Goal: Find contact information: Find contact information

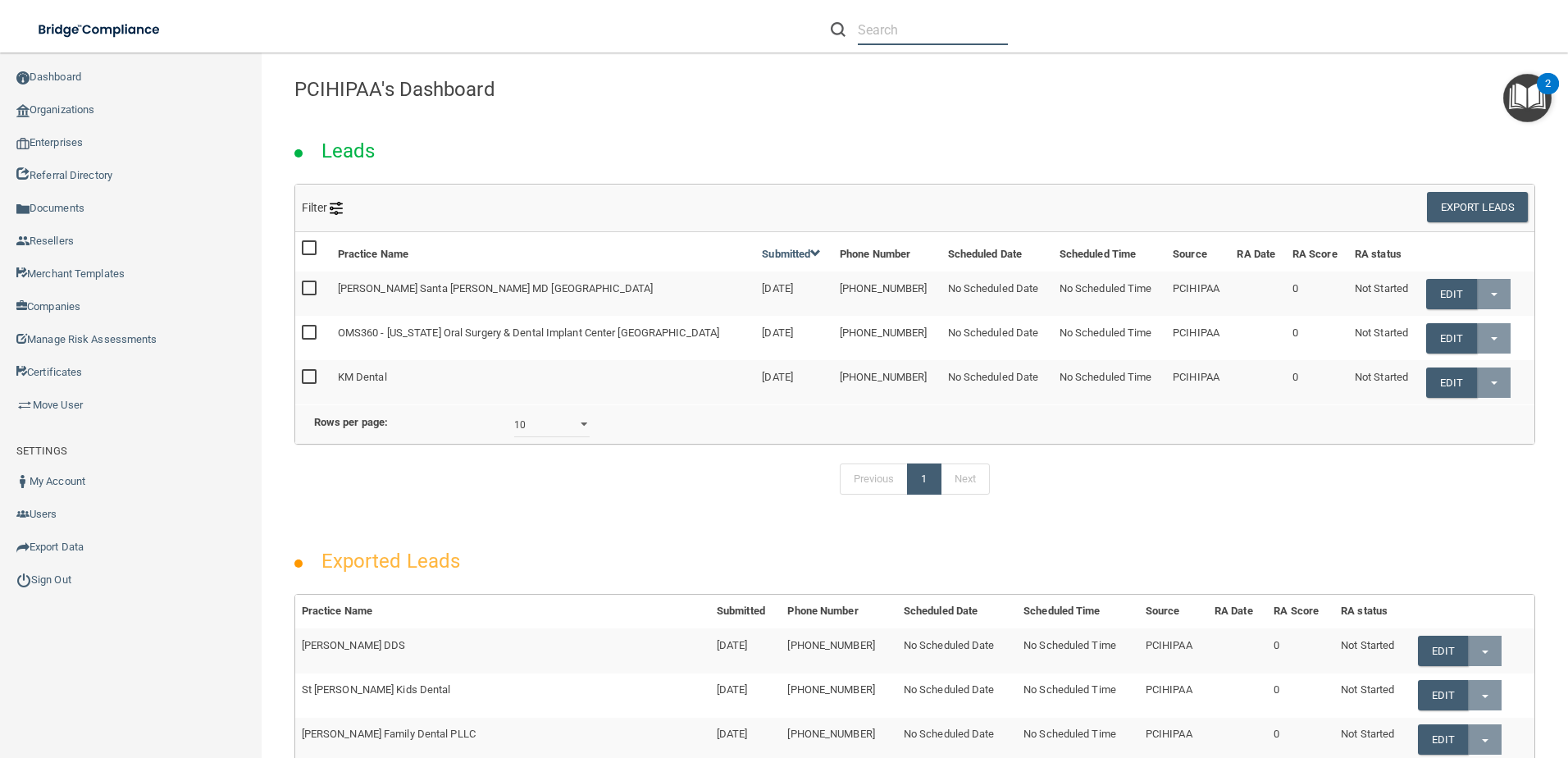
click at [951, 43] on input "text" at bounding box center [933, 30] width 150 height 30
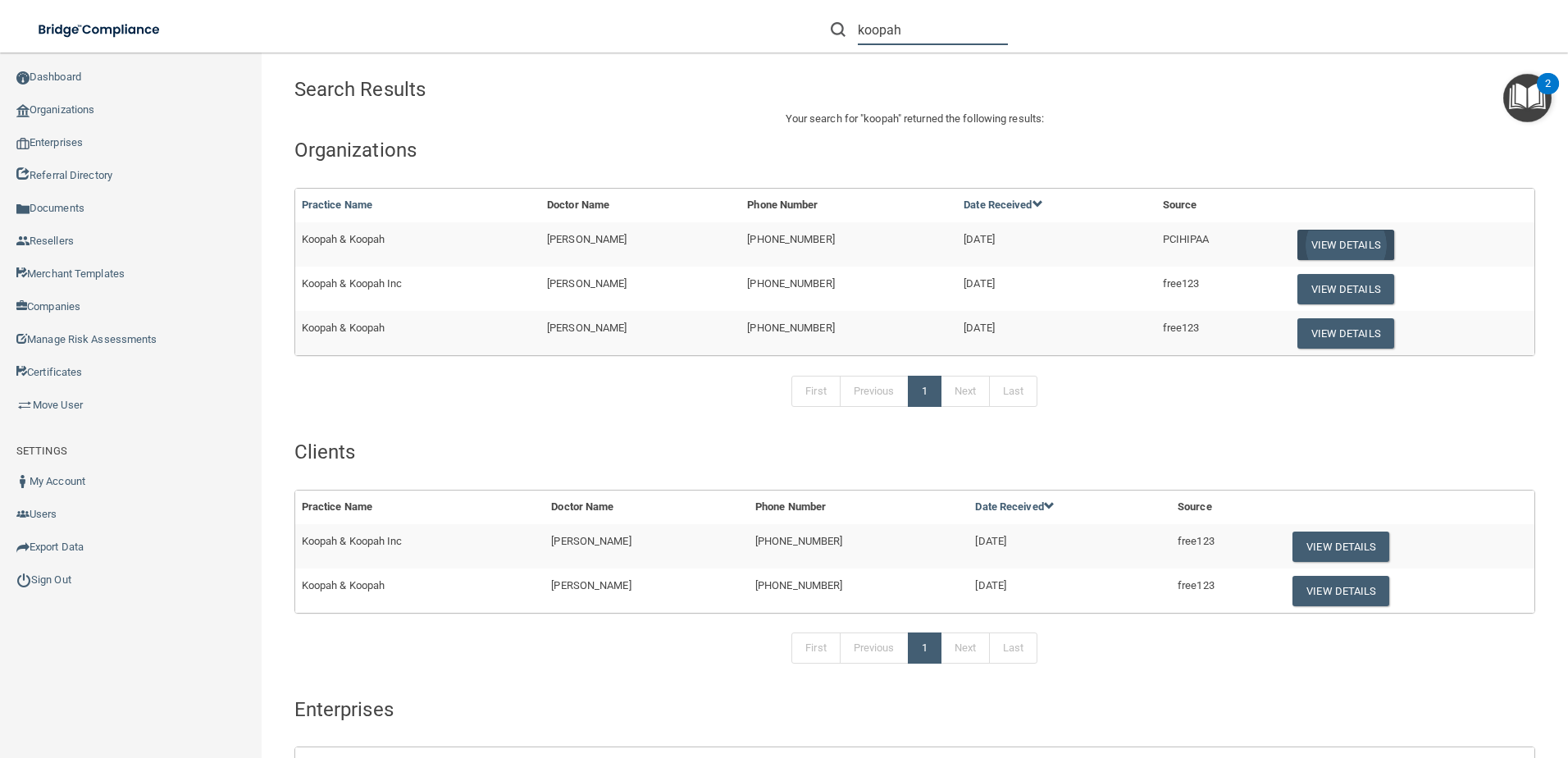
type input "koopah"
click at [1317, 238] on button "View Details" at bounding box center [1346, 245] width 96 height 30
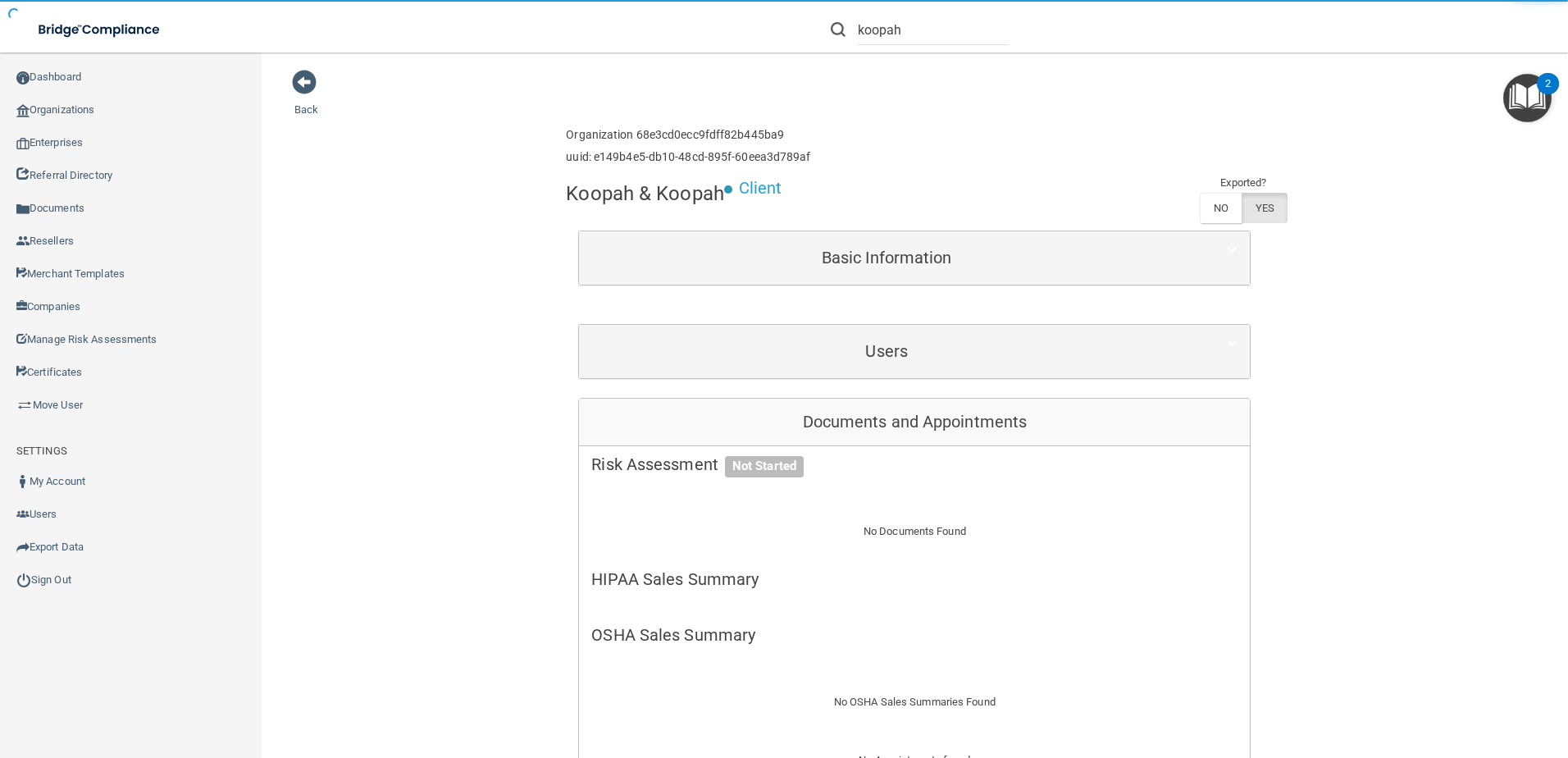
click at [900, 376] on div "Users" at bounding box center [915, 352] width 671 height 53
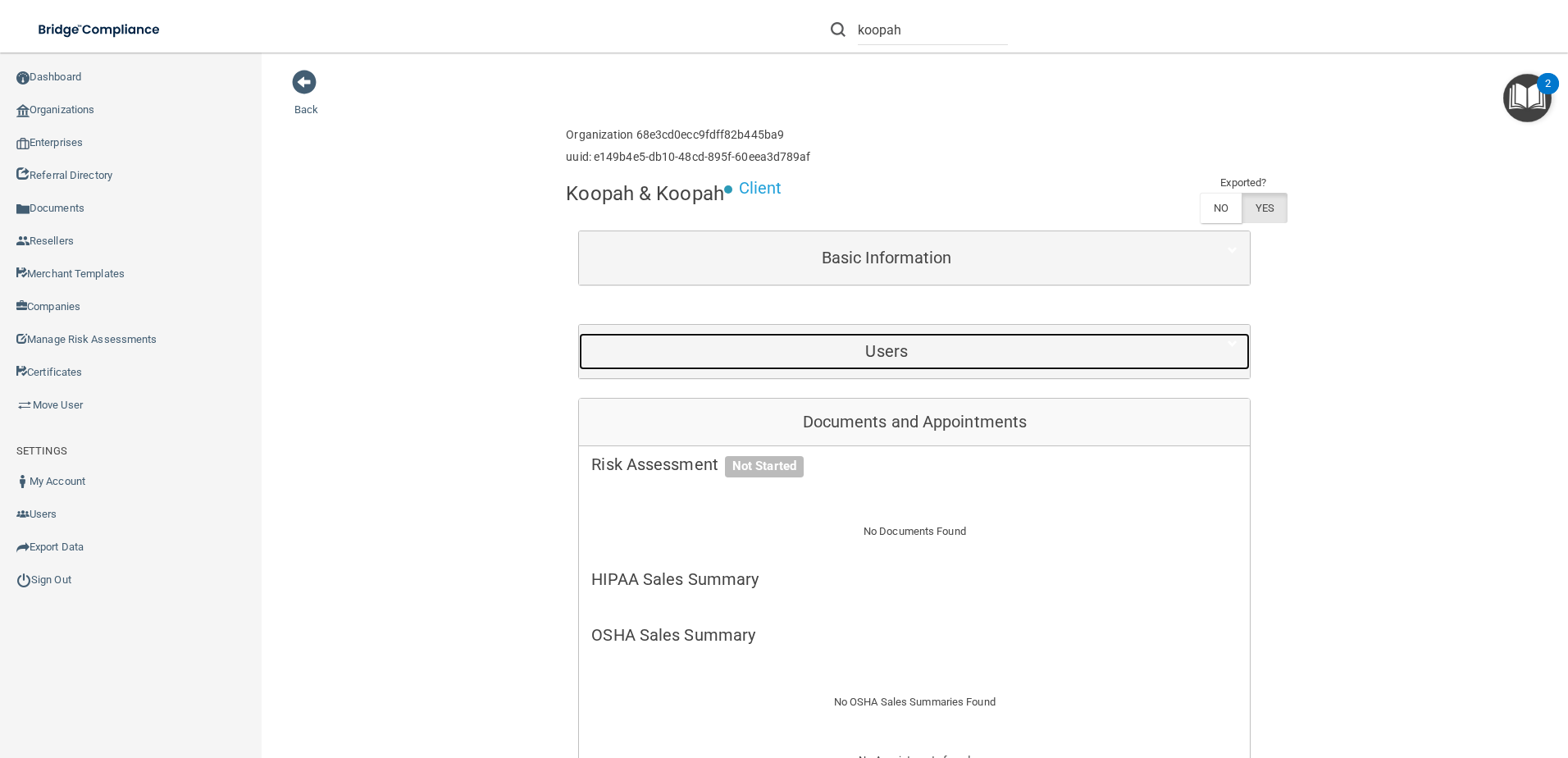
click at [896, 370] on div "Users" at bounding box center [887, 351] width 615 height 37
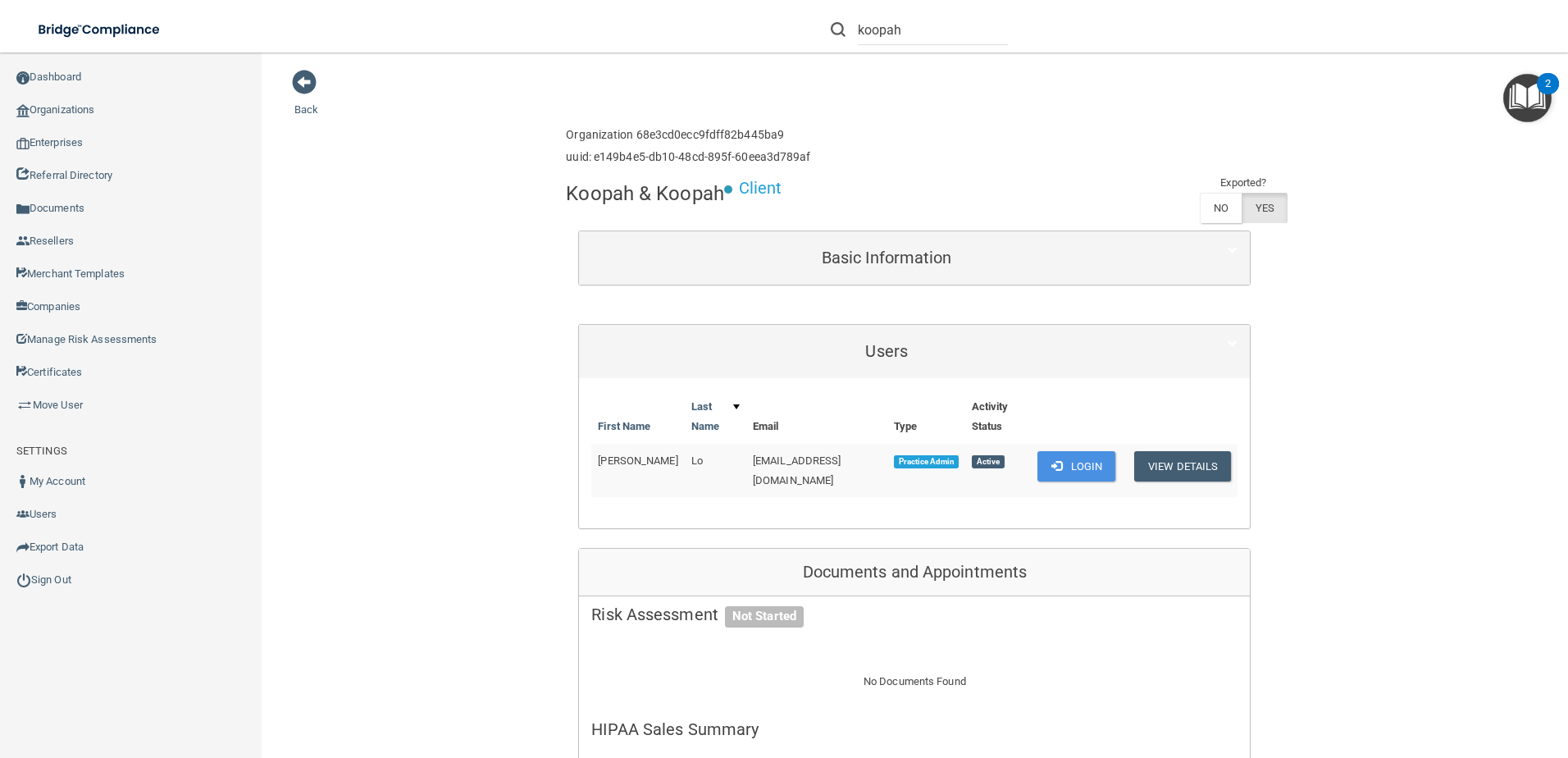
click at [818, 467] on td "[EMAIL_ADDRESS][DOMAIN_NAME]" at bounding box center [817, 470] width 141 height 53
click at [813, 462] on span "[EMAIL_ADDRESS][DOMAIN_NAME]" at bounding box center [798, 471] width 89 height 32
copy td "[EMAIL_ADDRESS][DOMAIN_NAME]"
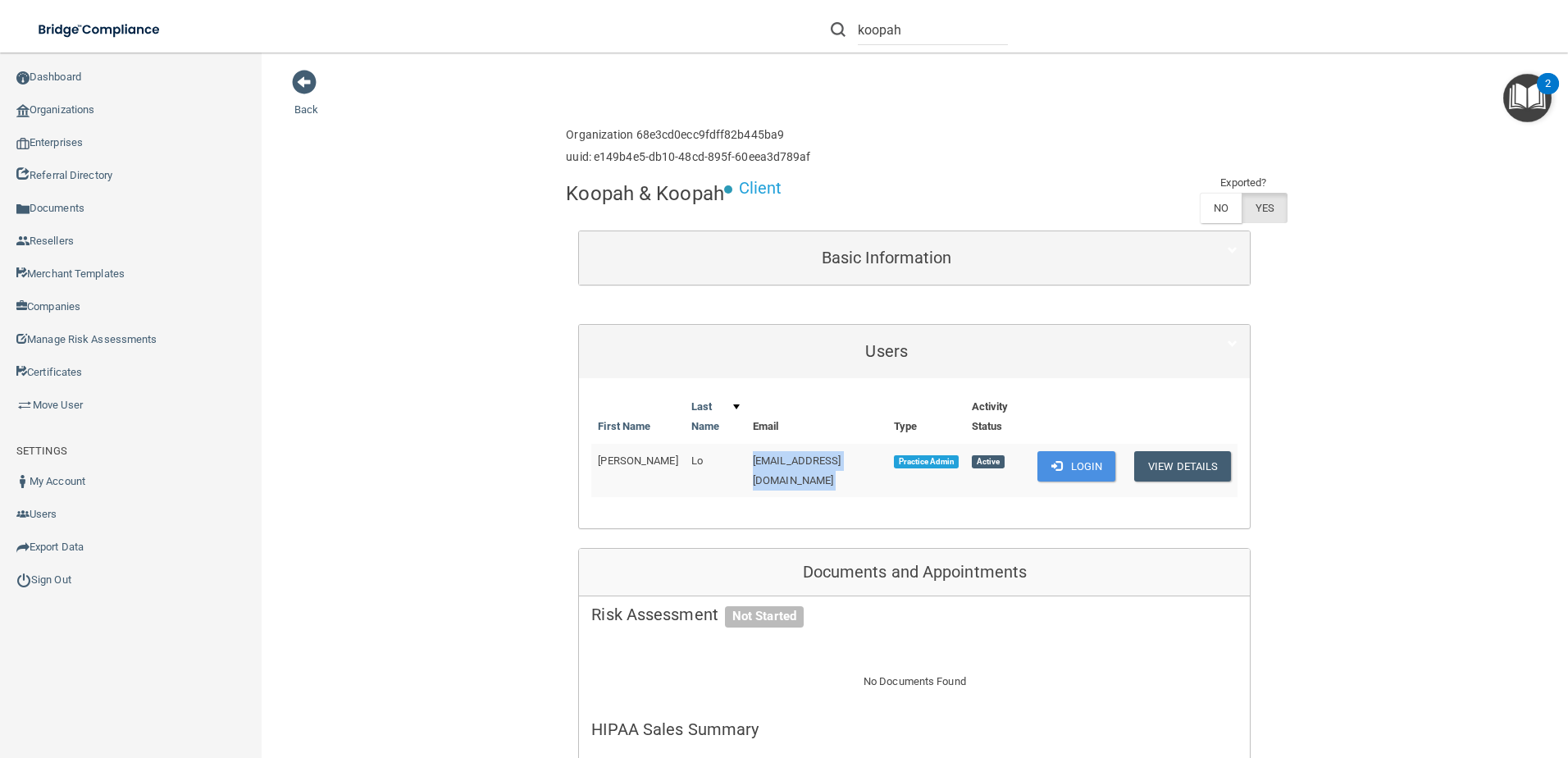
copy td "[EMAIL_ADDRESS][DOMAIN_NAME]"
